Goal: Task Accomplishment & Management: Complete application form

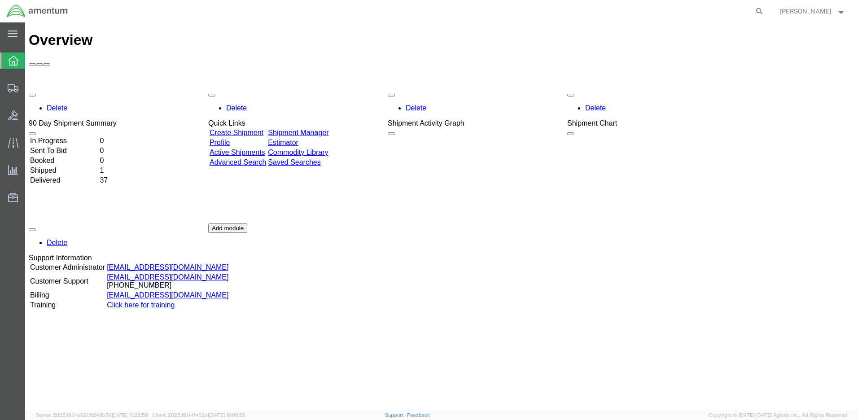
click at [240, 129] on link "Create Shipment" at bounding box center [236, 133] width 54 height 8
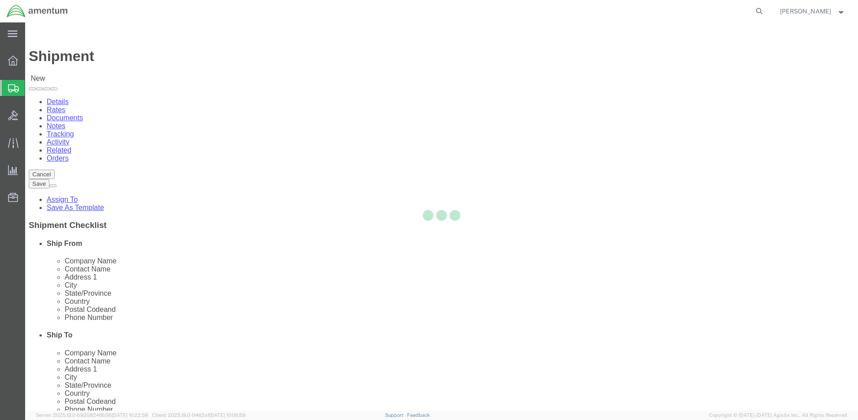
select select
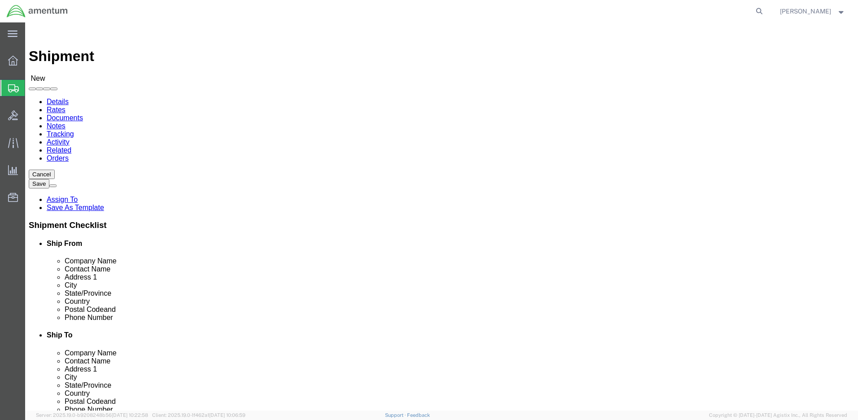
click input "text"
type input "[PERSON_NAME]"
click p "- Amentum - ([PERSON_NAME]) [STREET_ADDRESS][PERSON_NAME]"
select select
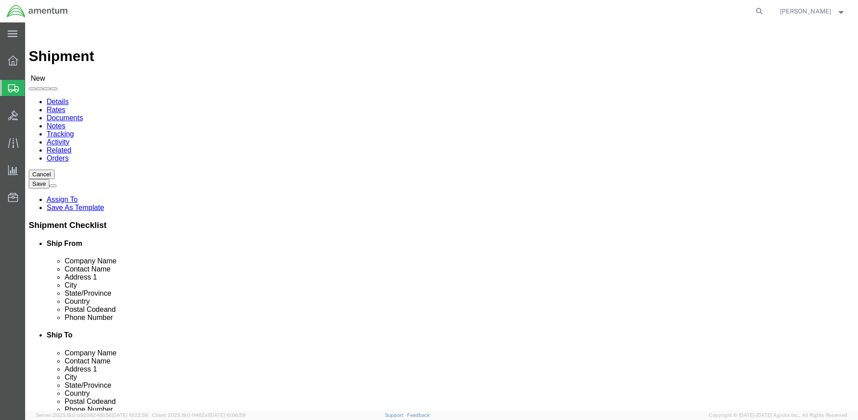
type input "Amentum"
type input "[PERSON_NAME]"
type input "[GEOGRAPHIC_DATA]"
type input "BLDG 21"
type input "[PERSON_NAME]"
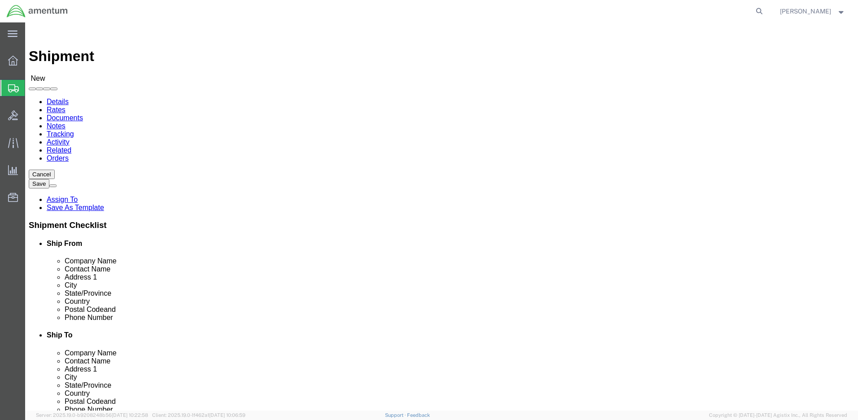
type input "92327"
type input "[PHONE_NUMBER]"
type input "[PERSON_NAME][EMAIL_ADDRESS][PERSON_NAME][DOMAIN_NAME]"
checkbox input "true"
select select "CA"
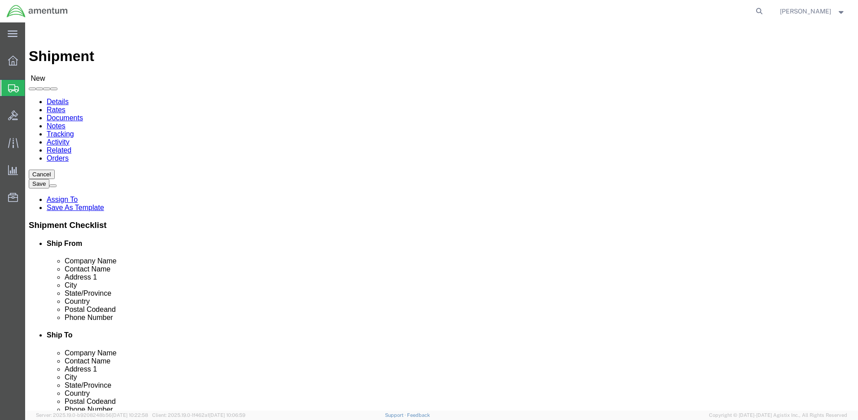
type input "[PERSON_NAME]"
click input "text"
type input "[PERSON_NAME]"
click p "- Amentum- JBLM - ([PERSON_NAME]) [PERSON_NAME][STREET_ADDRESS], Joint Base [PE…"
select select
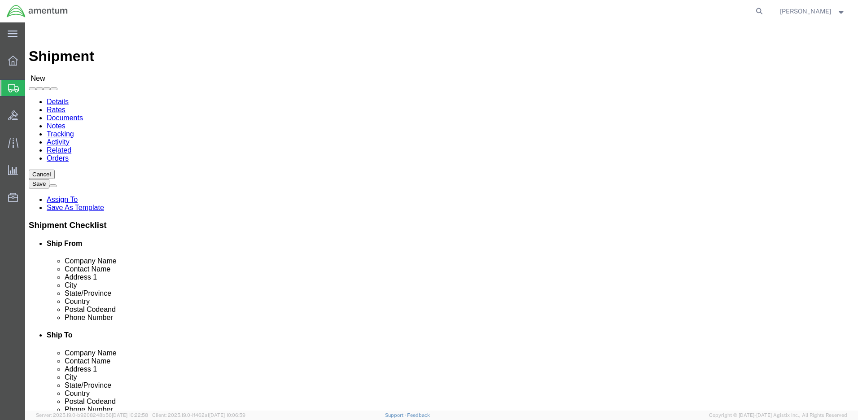
type input "Amentum- JBLM"
type input "[PERSON_NAME]"
type input "[STREET_ADDRESS]"
type input "Joint Base [PERSON_NAME]"
type input "98433"
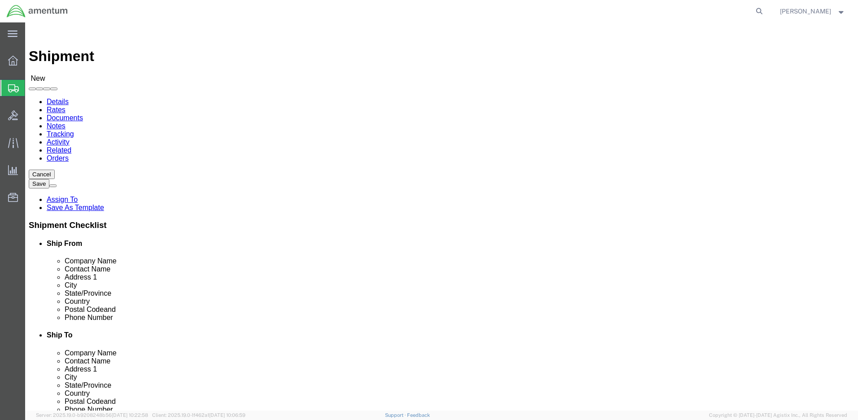
type input "2539676550"
type input "[PERSON_NAME][EMAIL_ADDRESS][PERSON_NAME][DOMAIN_NAME]"
checkbox input "true"
select select "WA"
type input "[PERSON_NAME]"
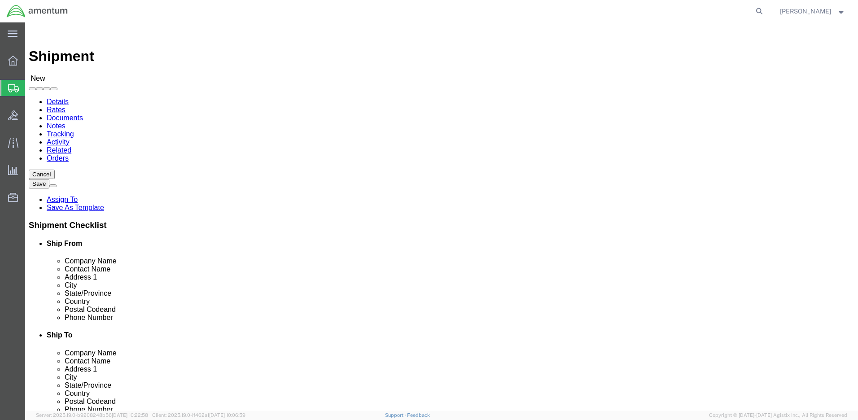
click input "[PERSON_NAME][EMAIL_ADDRESS][PERSON_NAME][DOMAIN_NAME]"
